Goal: Information Seeking & Learning: Learn about a topic

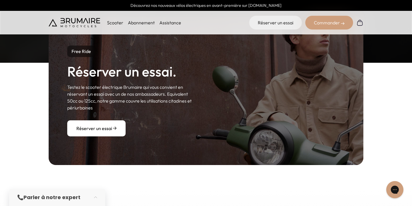
scroll to position [651, 0]
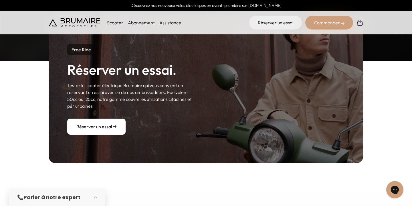
click at [115, 23] on p "Scooter" at bounding box center [115, 22] width 16 height 7
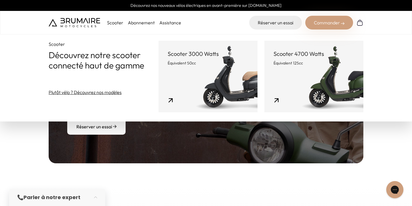
click at [285, 70] on link "Scooter 4700 Watts Équivalent 125cc" at bounding box center [313, 77] width 99 height 72
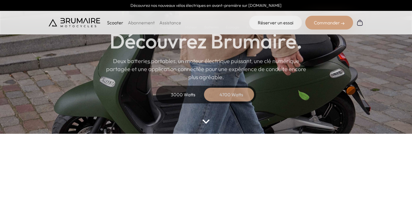
scroll to position [53, 0]
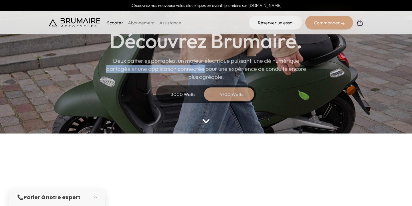
drag, startPoint x: 191, startPoint y: 65, endPoint x: 284, endPoint y: 63, distance: 93.0
click at [284, 63] on p "Deux batteries portables, un moteur électrique puissant, une clé numérique part…" at bounding box center [206, 69] width 200 height 24
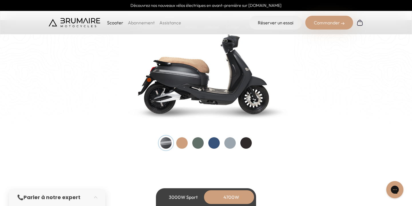
scroll to position [612, 0]
click at [179, 146] on div at bounding box center [181, 142] width 11 height 11
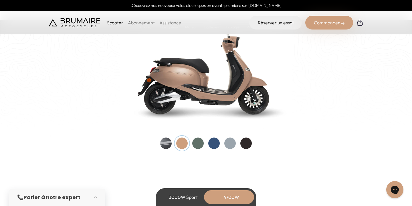
scroll to position [601, 0]
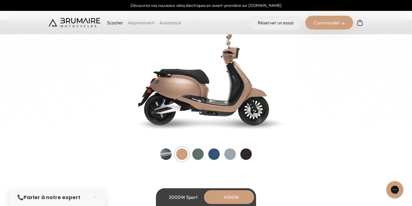
click at [195, 153] on div at bounding box center [197, 153] width 11 height 11
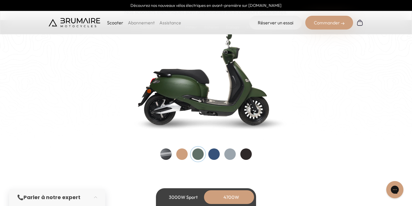
click at [214, 152] on div at bounding box center [213, 153] width 11 height 11
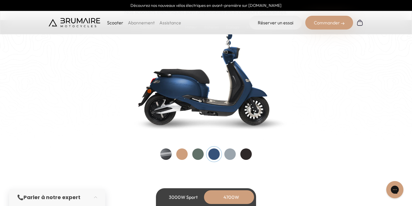
click at [228, 152] on div at bounding box center [229, 153] width 11 height 11
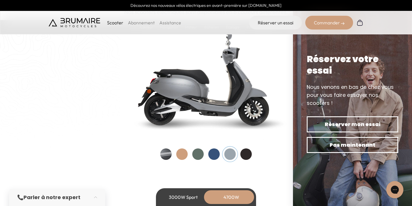
click at [249, 153] on div at bounding box center [245, 153] width 11 height 11
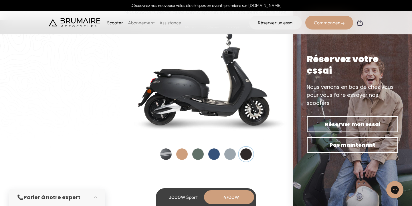
click at [232, 151] on div at bounding box center [229, 153] width 11 height 11
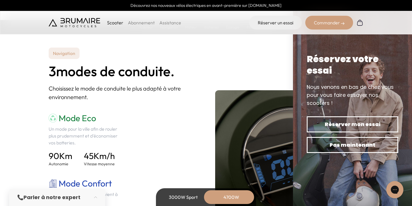
scroll to position [764, 0]
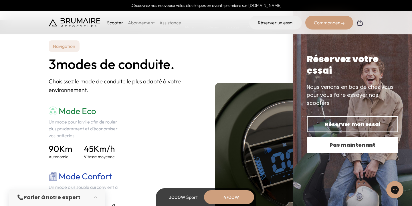
click at [343, 144] on span "Pas maintenant" at bounding box center [353, 145] width 72 height 8
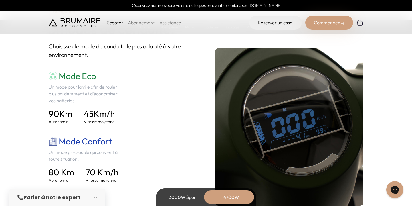
scroll to position [799, 0]
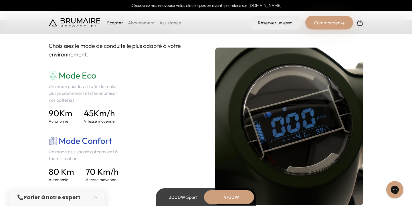
drag, startPoint x: 58, startPoint y: 92, endPoint x: 102, endPoint y: 96, distance: 44.5
click at [102, 96] on p "Un mode pour la ville afin de rouler plus prudemment et d'économiser vos batter…" at bounding box center [86, 93] width 74 height 21
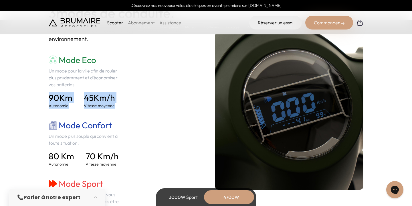
drag, startPoint x: 39, startPoint y: 92, endPoint x: 127, endPoint y: 103, distance: 89.5
click at [128, 103] on section "Navigation 3 modes de conduite. Choisissez le mode de conduite le plus adapté à…" at bounding box center [206, 111] width 412 height 298
click at [127, 103] on div "Mode Eco Un mode pour la ville afin de rouler plus prudemment et d'économiser v…" at bounding box center [123, 143] width 148 height 177
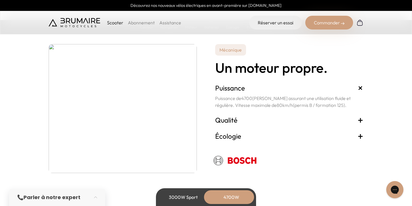
scroll to position [1068, 0]
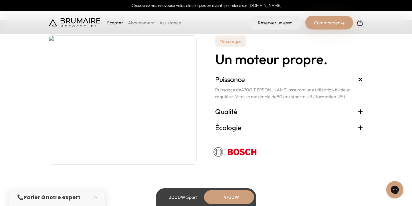
click at [244, 114] on h3 "Qualité +" at bounding box center [289, 111] width 148 height 9
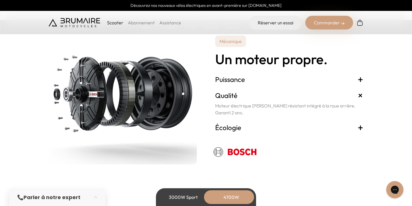
click at [237, 124] on h3 "Écologie +" at bounding box center [289, 127] width 148 height 9
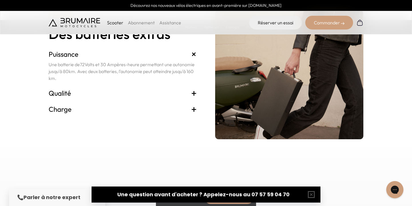
scroll to position [1278, 0]
click at [88, 88] on h3 "Qualité +" at bounding box center [123, 92] width 148 height 9
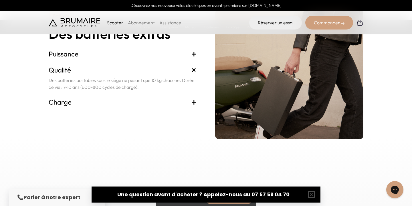
click at [100, 100] on h3 "Charge +" at bounding box center [123, 101] width 148 height 9
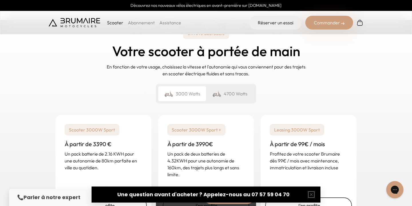
scroll to position [1406, 0]
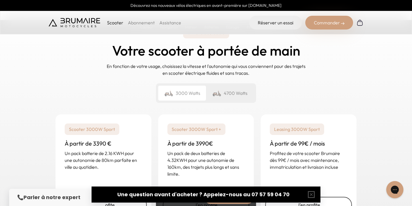
click at [224, 92] on div "4700 Watts" at bounding box center [230, 93] width 48 height 15
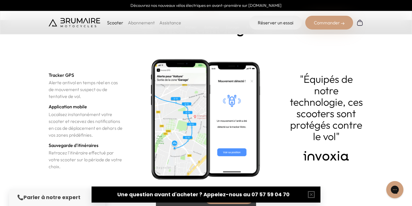
scroll to position [2042, 0]
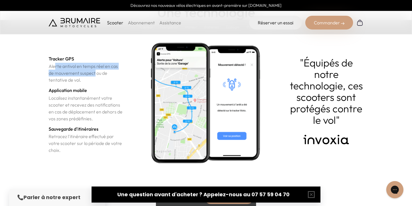
drag, startPoint x: 56, startPoint y: 66, endPoint x: 95, endPoint y: 72, distance: 40.0
click at [95, 72] on p "Alerte antivol en temps réel en cas de mouvement suspect ou de tentative de vol." at bounding box center [86, 73] width 74 height 21
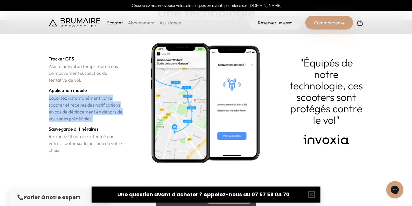
drag, startPoint x: 44, startPoint y: 99, endPoint x: 109, endPoint y: 120, distance: 68.0
click at [109, 120] on section "Sécurité Une technologie Tracker GPS Alerte antivol en temps réel en cas de mou…" at bounding box center [206, 81] width 412 height 243
click at [108, 120] on p "Localisez instantanément votre scooter et recevez des notifications en cas de d…" at bounding box center [86, 107] width 74 height 27
drag, startPoint x: 99, startPoint y: 117, endPoint x: 41, endPoint y: 96, distance: 61.8
click at [41, 96] on section "Sécurité Une technologie Tracker GPS Alerte antivol en temps réel en cas de mou…" at bounding box center [206, 81] width 412 height 243
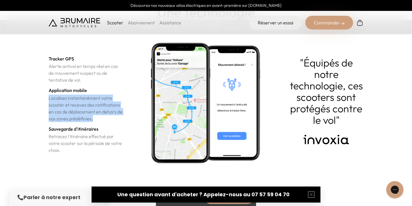
click at [41, 96] on section "Sécurité Une technologie Tracker GPS Alerte antivol en temps réel en cas de mou…" at bounding box center [206, 81] width 412 height 243
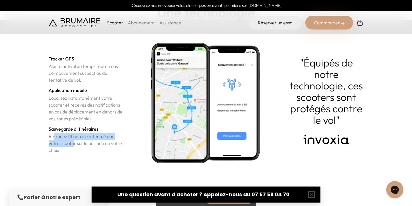
drag, startPoint x: 54, startPoint y: 136, endPoint x: 72, endPoint y: 139, distance: 19.1
click at [72, 139] on p "Retracez l'itinéraire effectué par votre scooter sur la période de votre choix." at bounding box center [86, 143] width 74 height 21
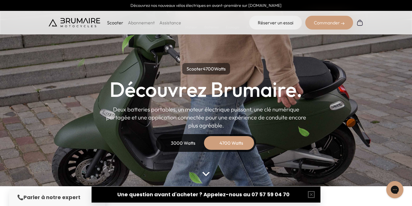
scroll to position [41, 0]
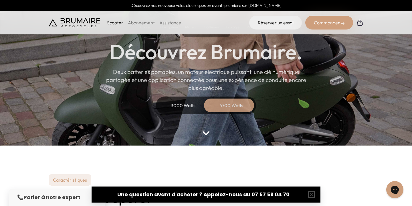
click at [186, 111] on div "3000 Watts" at bounding box center [183, 105] width 46 height 14
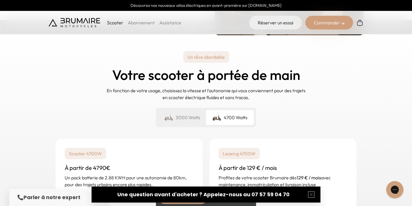
scroll to position [1324, 0]
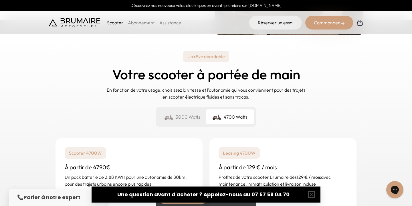
click at [183, 114] on div "3000 Watts" at bounding box center [182, 116] width 48 height 15
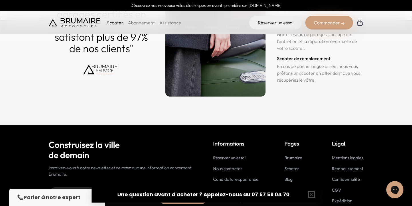
scroll to position [2854, 0]
